Goal: Transaction & Acquisition: Purchase product/service

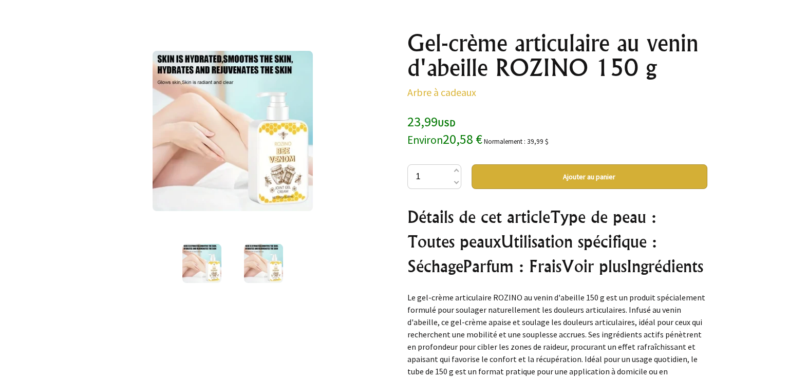
scroll to position [51, 0]
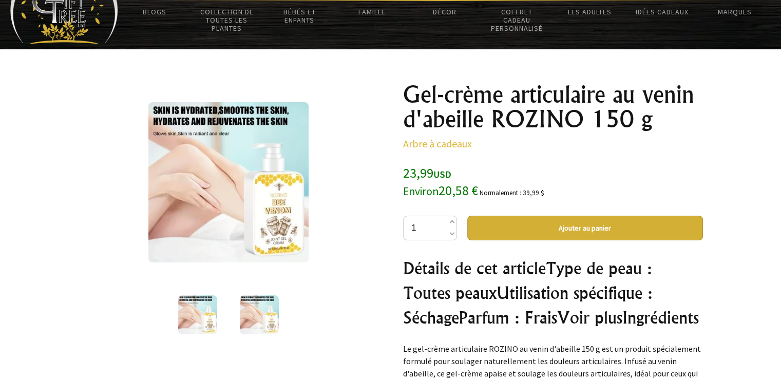
click at [258, 313] on img at bounding box center [259, 314] width 39 height 39
click at [200, 321] on img at bounding box center [197, 314] width 39 height 39
click at [239, 219] on img at bounding box center [228, 182] width 160 height 160
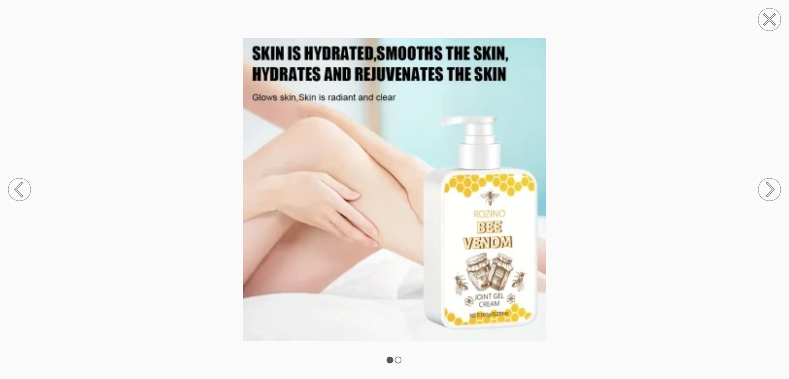
click at [766, 186] on circle at bounding box center [769, 189] width 23 height 23
click at [765, 188] on circle at bounding box center [769, 189] width 23 height 23
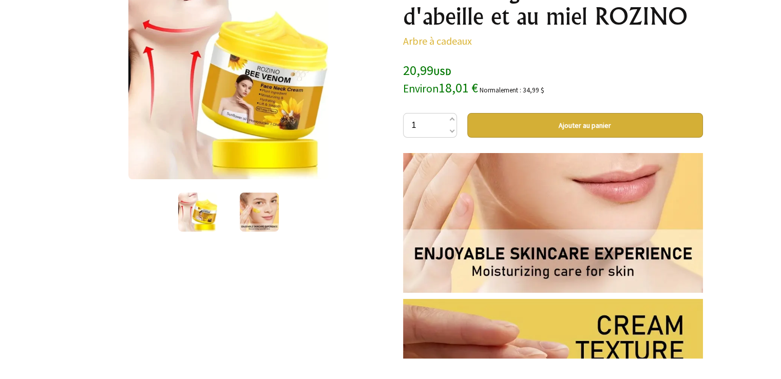
scroll to position [668, 0]
